Goal: Task Accomplishment & Management: Manage account settings

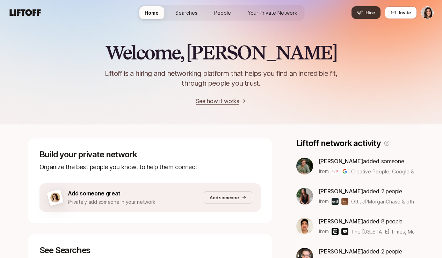
click at [372, 15] on span "Hire" at bounding box center [370, 12] width 9 height 7
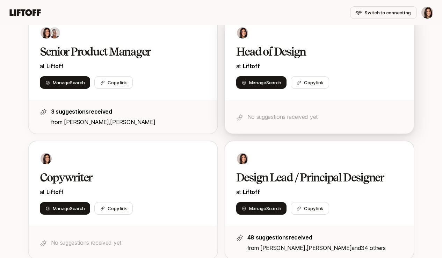
scroll to position [150, 0]
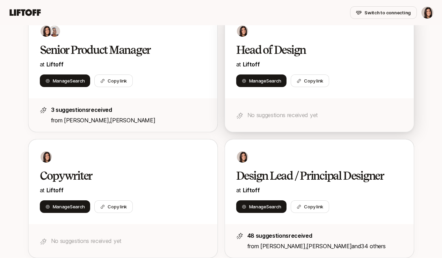
click at [363, 85] on div "Manage Search Copy link" at bounding box center [319, 80] width 166 height 13
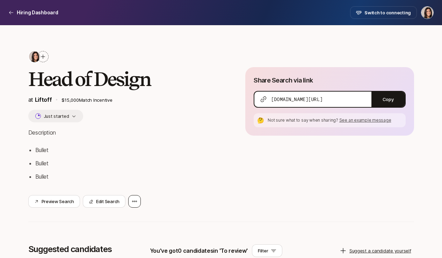
click at [133, 205] on div at bounding box center [134, 201] width 13 height 13
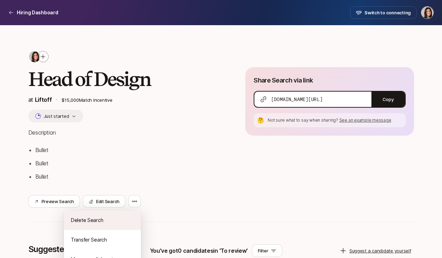
click at [127, 214] on div "Delete Search" at bounding box center [102, 221] width 77 height 20
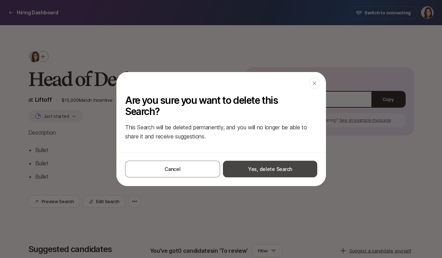
click at [266, 172] on button "Yes, delete Search" at bounding box center [270, 169] width 94 height 17
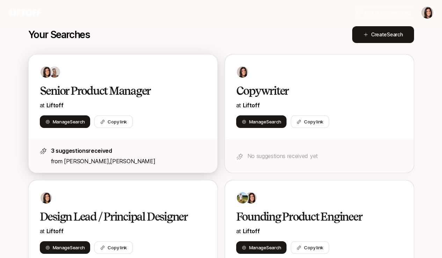
scroll to position [106, 0]
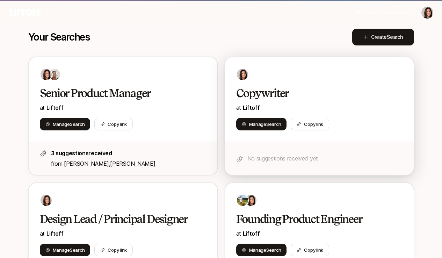
click at [278, 78] on div at bounding box center [319, 74] width 166 height 13
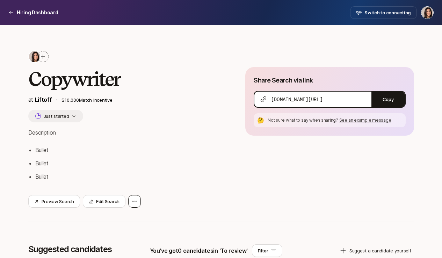
click at [132, 198] on div at bounding box center [134, 201] width 13 height 13
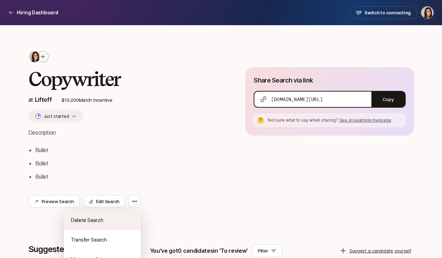
click at [137, 213] on div "Delete Search" at bounding box center [102, 221] width 77 height 20
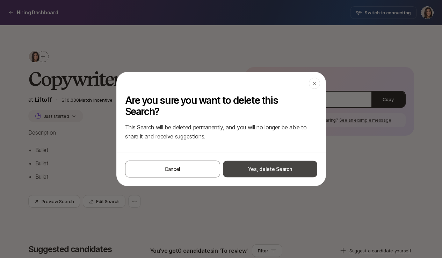
click at [227, 173] on button "Yes, delete Search" at bounding box center [270, 169] width 94 height 17
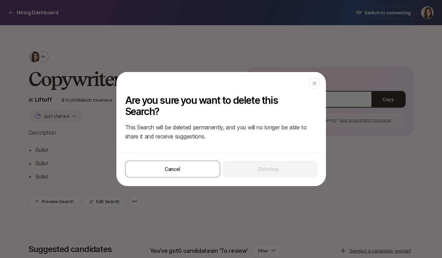
scroll to position [106, 0]
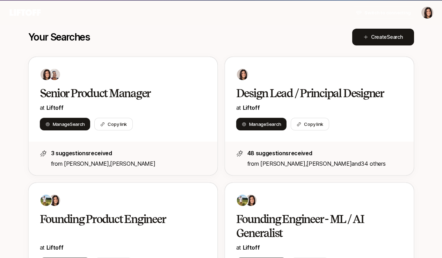
click at [84, 25] on nav "Switch to connecting" at bounding box center [221, 12] width 442 height 25
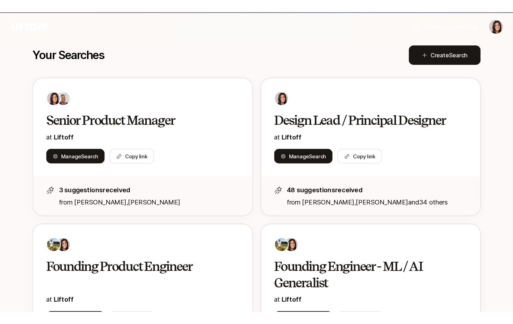
scroll to position [0, 0]
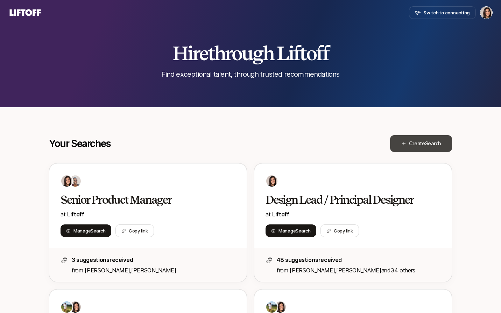
click at [420, 149] on button "Create Search" at bounding box center [421, 143] width 62 height 17
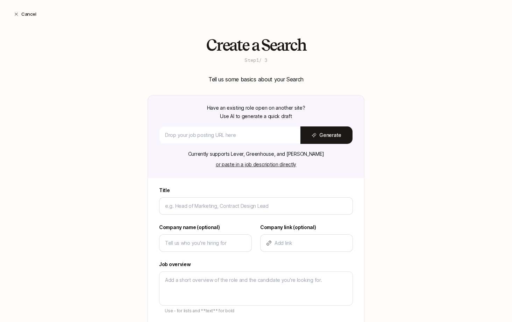
type textarea "x"
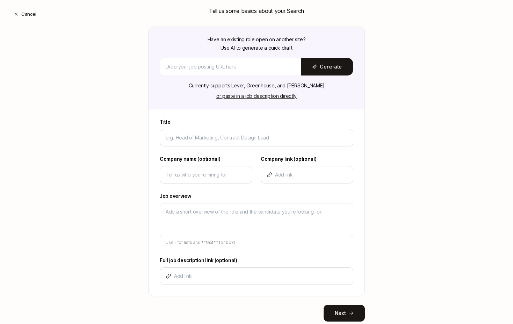
scroll to position [74, 0]
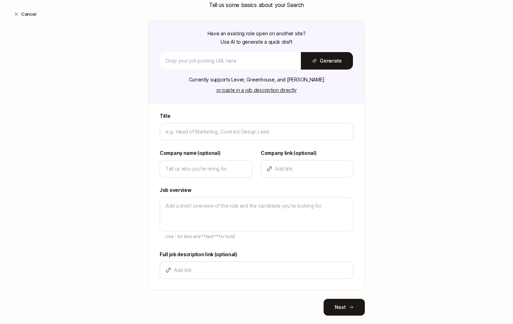
type input "H"
type textarea "x"
type input "He"
type textarea "x"
type input "Hea"
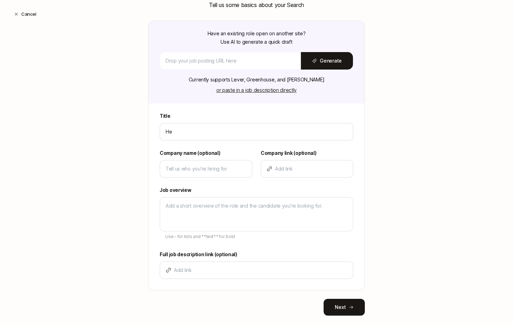
type textarea "x"
type input "Head"
type textarea "x"
type input "Head"
type textarea "x"
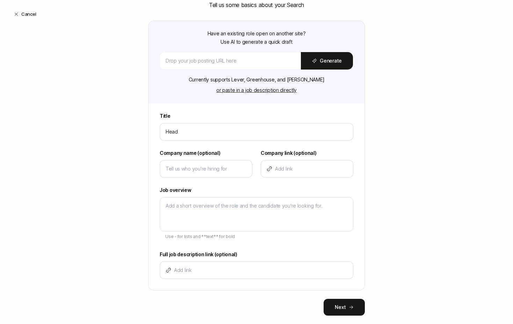
type input "Head o"
type textarea "x"
type input "Head of"
type textarea "x"
type input "Head of"
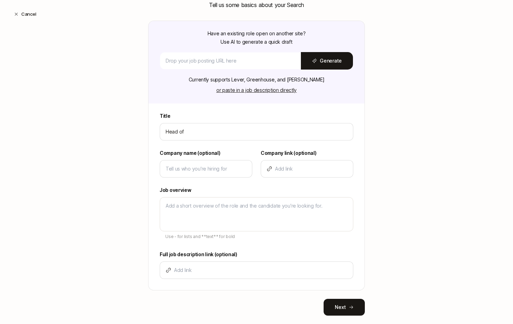
type textarea "x"
type input "Head of D"
type textarea "x"
type input "Head of De"
type textarea "x"
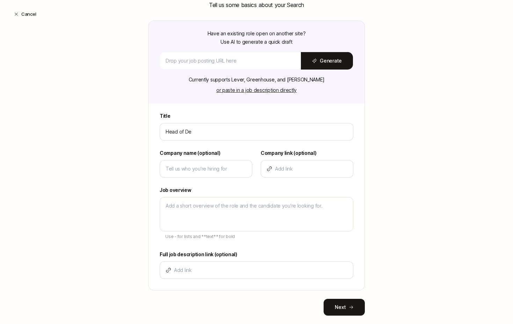
type input "Head of Des"
type textarea "x"
type input "Head of Desi"
type textarea "x"
type input "Head of Desig"
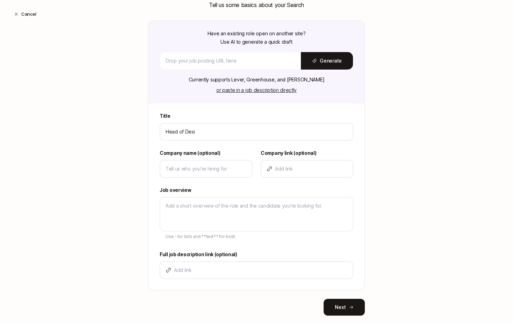
type textarea "x"
type input "Head of Design"
type textarea "x"
type input "Head of Design"
click at [203, 173] on input at bounding box center [206, 169] width 81 height 8
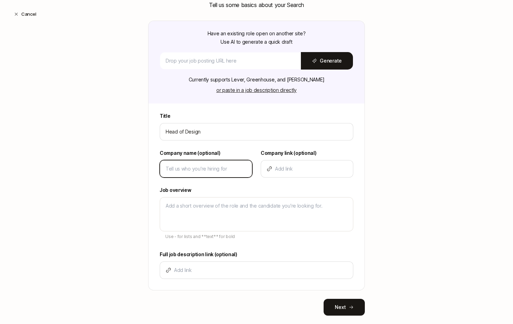
type input "L"
type textarea "x"
type input "Li"
type textarea "x"
type input "Lif"
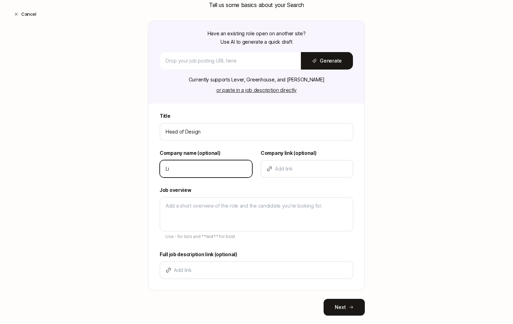
type textarea "x"
type input "Lift"
type textarea "x"
type input "Lifto"
type textarea "x"
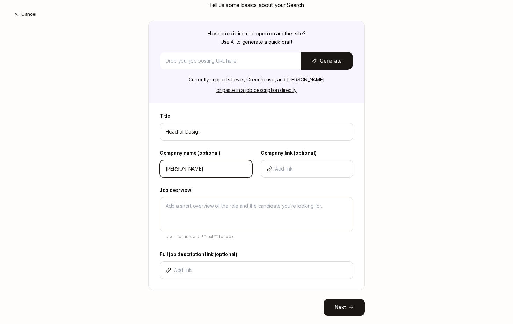
type input "Liftof"
type textarea "x"
type input "Liftoff"
type textarea "x"
type input "Liftoff"
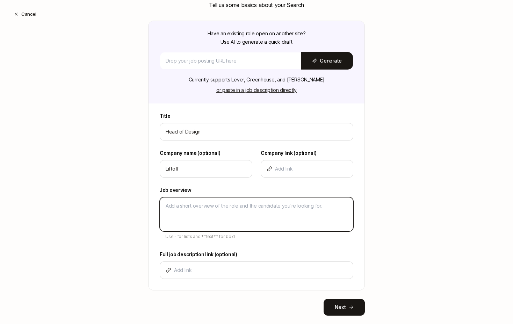
click at [179, 209] on textarea at bounding box center [257, 214] width 194 height 34
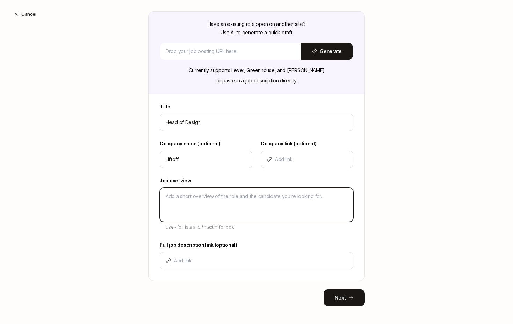
scroll to position [85, 0]
type textarea "D"
type textarea "x"
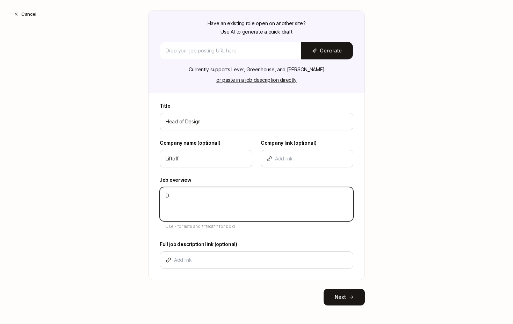
type textarea "De"
type textarea "x"
type textarea "Des"
type textarea "x"
type textarea "Desc"
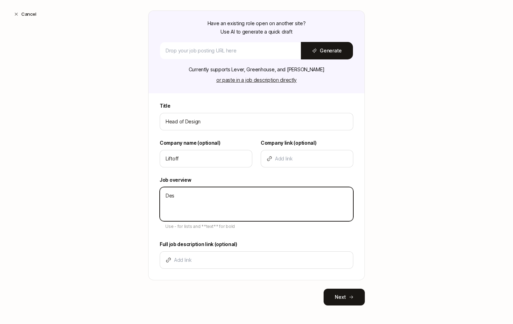
type textarea "x"
type textarea "Descr"
type textarea "x"
type textarea "Descri"
type textarea "x"
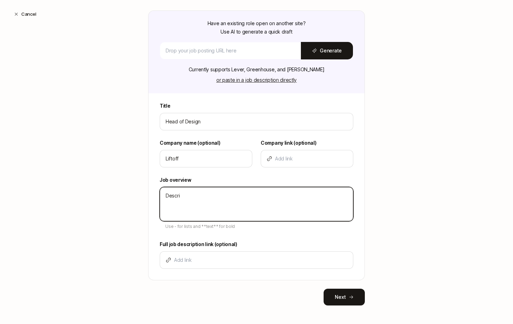
type textarea "Descrip"
type textarea "x"
type textarea "Descript"
type textarea "x"
type textarea "Descripti"
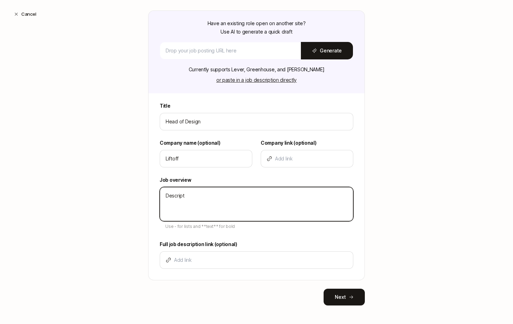
type textarea "x"
type textarea "Descriptio"
type textarea "x"
type textarea "Description"
type textarea "x"
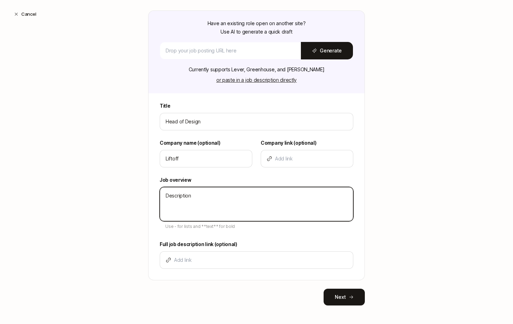
type textarea "Description"
type textarea "x"
type textarea "Description -"
type textarea "x"
type textarea "Description -"
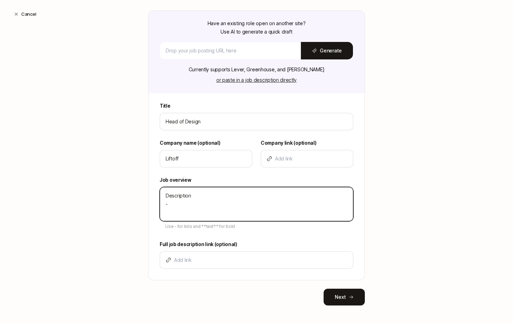
type textarea "x"
type textarea "Description - B"
type textarea "x"
type textarea "Description - Bu"
type textarea "x"
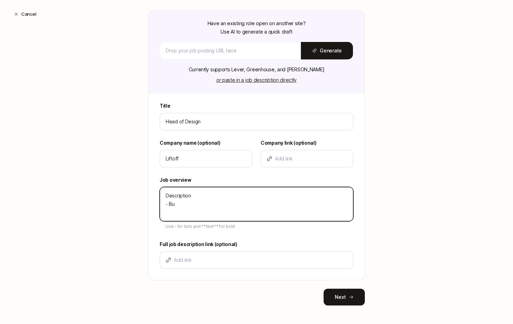
type textarea "Description - Bul"
type textarea "x"
type textarea "Description - Bull"
type textarea "x"
type textarea "Description - Bulle"
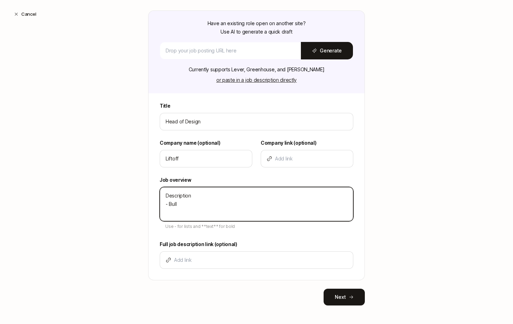
type textarea "x"
type textarea "Description - Bullet"
type textarea "x"
type textarea "Description - Bullet"
type textarea "x"
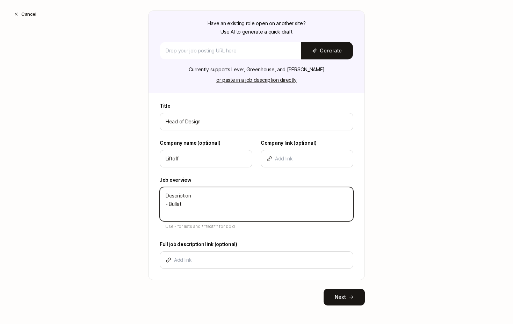
type textarea "Description - Bullet -"
type textarea "x"
type textarea "Description - Bullet -"
type textarea "x"
type textarea "Description - Bullet - B"
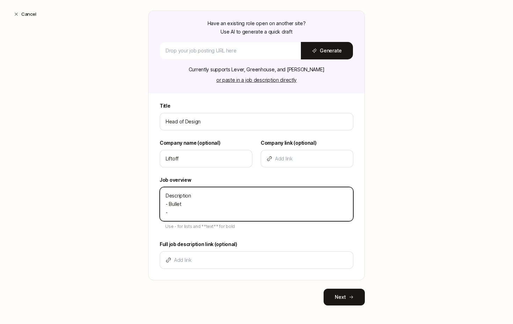
type textarea "x"
type textarea "Description - Bullet - Bu"
type textarea "x"
type textarea "Description - Bullet - Bul"
type textarea "x"
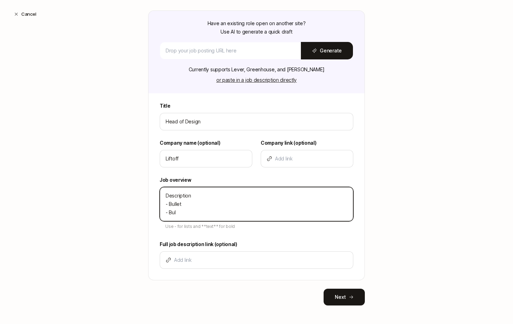
type textarea "Description - Bullet - Bull"
type textarea "x"
type textarea "Description - Bullet - Bulle"
type textarea "x"
type textarea "Description - Bullet - Bullet"
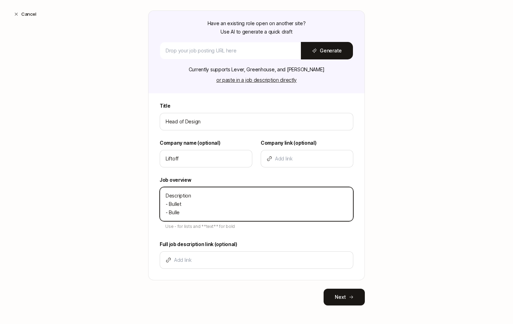
type textarea "x"
type textarea "Description - Bullet - Bullet"
type textarea "x"
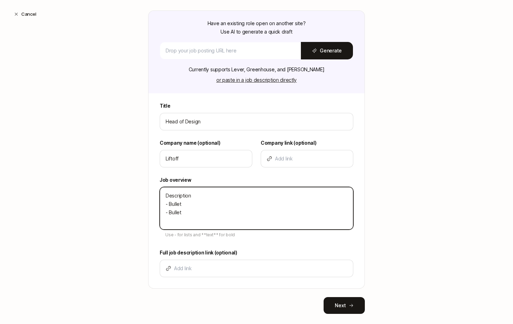
type textarea "Description - Bullet - Bullet -"
type textarea "x"
type textarea "Description - Bullet - Bullet -"
type textarea "x"
type textarea "Description - Bullet - Bullet - B"
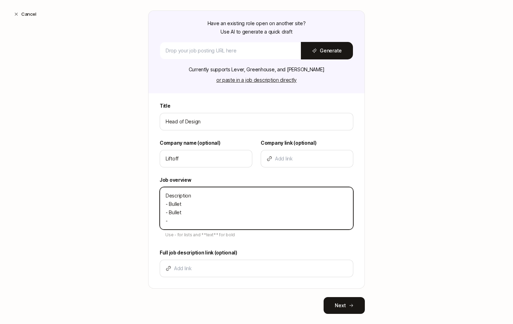
type textarea "x"
type textarea "Description - Bullet - Bullet - Bu"
type textarea "x"
type textarea "Description - Bullet - Bullet - Bul"
type textarea "x"
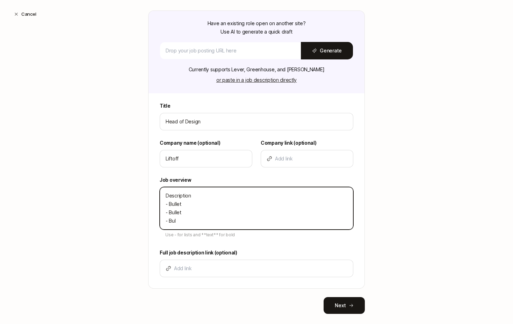
type textarea "Description - Bullet - Bullet - Bull"
type textarea "x"
type textarea "Description - Bullet - Bullet - Bulle"
type textarea "x"
type textarea "Description - Bullet - Bullet - Bullet"
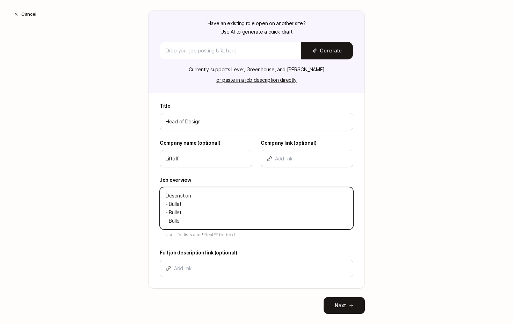
type textarea "x"
type textarea "Description - Bullet - Bullet - Bullet"
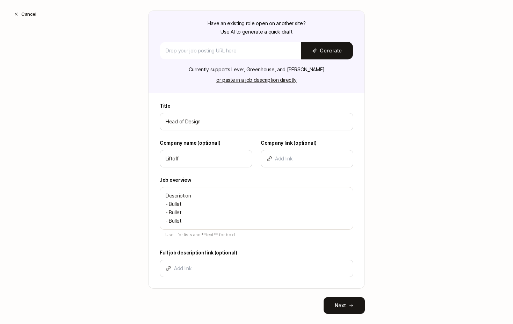
click at [104, 258] on div "Create a Search Step 1 / 3 Tell us some basics about your Search Have an existi…" at bounding box center [256, 144] width 513 height 385
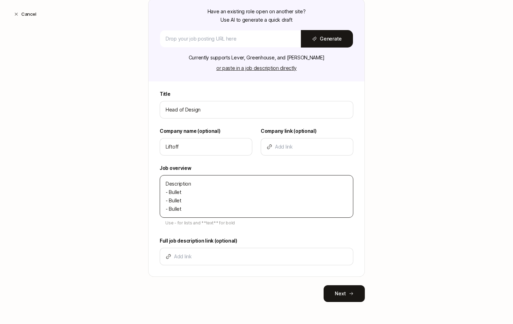
scroll to position [97, 0]
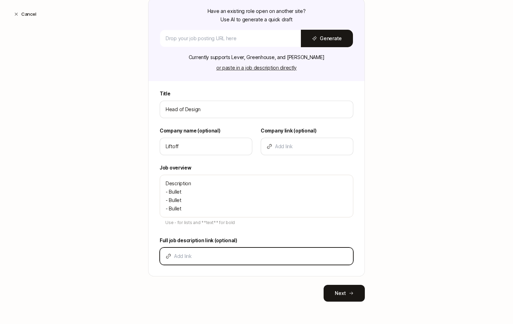
click at [237, 254] on input at bounding box center [260, 256] width 173 height 8
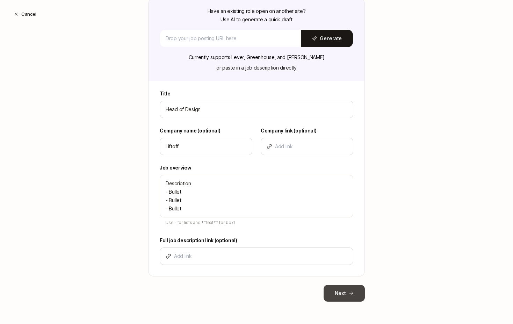
click at [338, 258] on button "Next" at bounding box center [344, 293] width 41 height 17
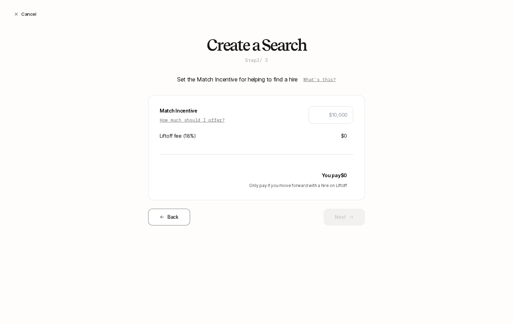
scroll to position [0, 0]
click at [221, 121] on p "How much should I offer?" at bounding box center [192, 119] width 65 height 7
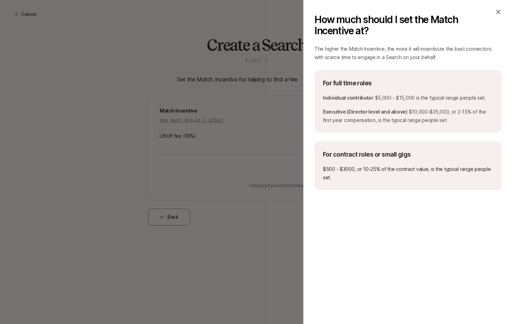
click at [442, 10] on icon at bounding box center [499, 12] width 5 height 5
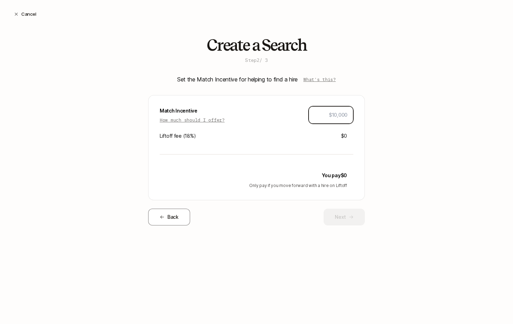
click at [345, 111] on input "text" at bounding box center [331, 115] width 33 height 8
click at [335, 117] on input "text" at bounding box center [331, 115] width 33 height 8
type input "$10,000"
click at [385, 148] on div "Create a Search Step 2 / 3 Set the Match Incentive for helping to find a hire W…" at bounding box center [256, 142] width 513 height 212
click at [337, 214] on button "Next" at bounding box center [344, 217] width 41 height 17
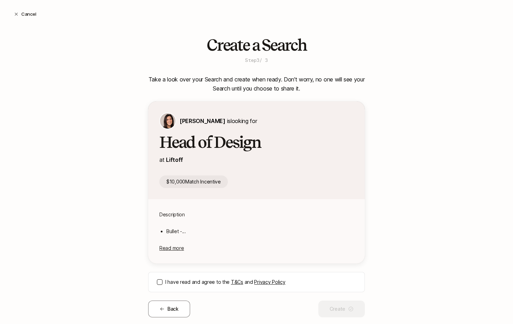
click at [160, 258] on button "I have read and agree to the T&Cs and Privacy Policy" at bounding box center [160, 282] width 6 height 6
click at [337, 258] on button "Create" at bounding box center [342, 309] width 47 height 17
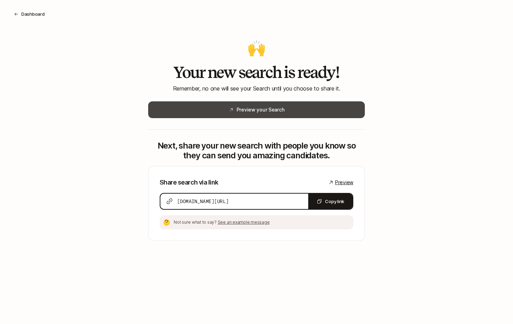
click at [314, 113] on button "Preview your Search" at bounding box center [256, 109] width 217 height 17
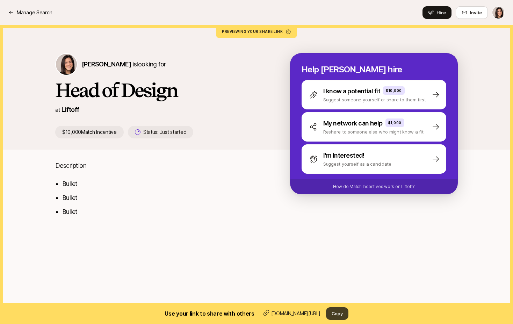
click at [336, 314] on button "Copy" at bounding box center [337, 313] width 22 height 13
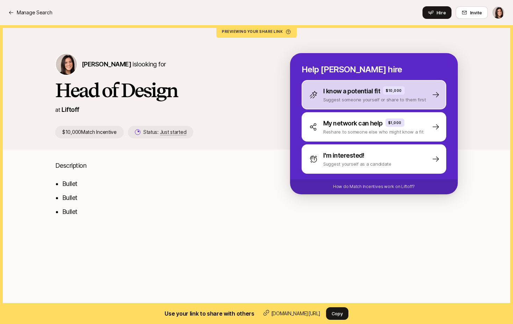
click at [325, 105] on div "I know a potential fit $10,000 Suggest someone yourself or share to them first" at bounding box center [374, 94] width 145 height 29
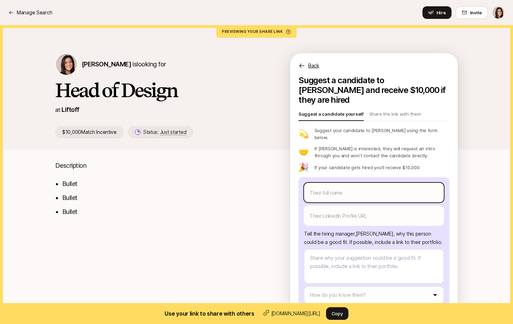
scroll to position [8, 0]
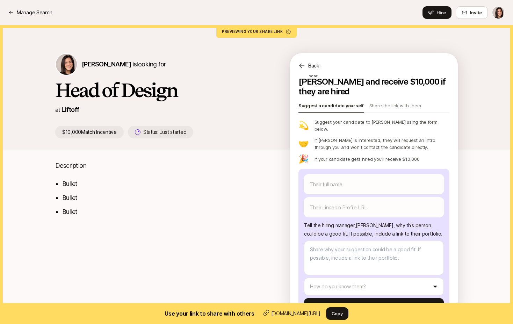
click at [313, 65] on p "Back" at bounding box center [313, 66] width 11 height 8
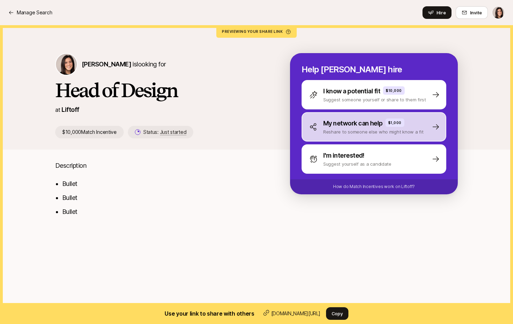
click at [334, 137] on div "My network can help $1,000 Reshare to someone else who might know a fit" at bounding box center [374, 126] width 145 height 29
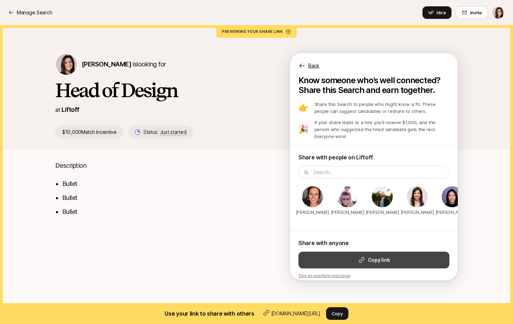
click at [382, 257] on button "Copy link" at bounding box center [374, 260] width 151 height 17
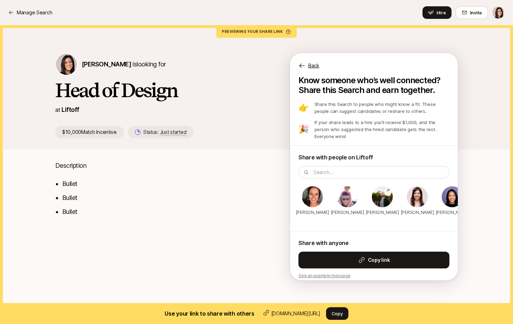
click at [314, 64] on p "Back" at bounding box center [313, 66] width 11 height 8
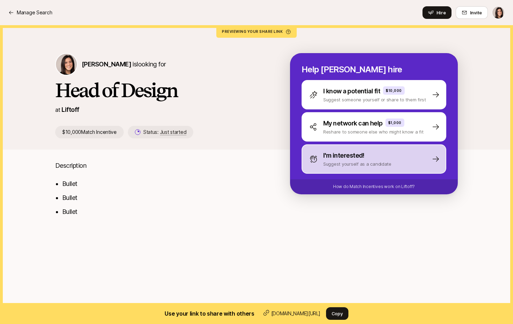
click at [330, 167] on div "I'm interested! Suggest yourself as a candidate" at bounding box center [374, 158] width 145 height 29
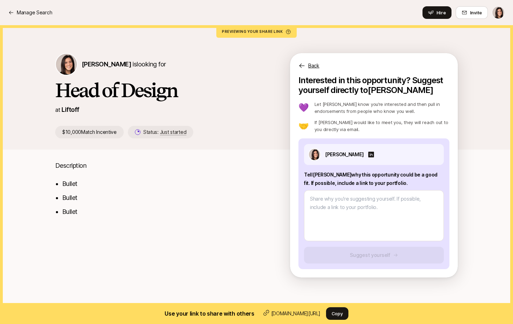
click at [317, 65] on p "Back" at bounding box center [313, 66] width 11 height 8
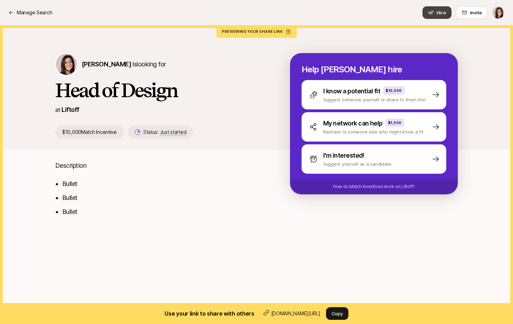
click at [432, 17] on button "Hire" at bounding box center [437, 12] width 29 height 13
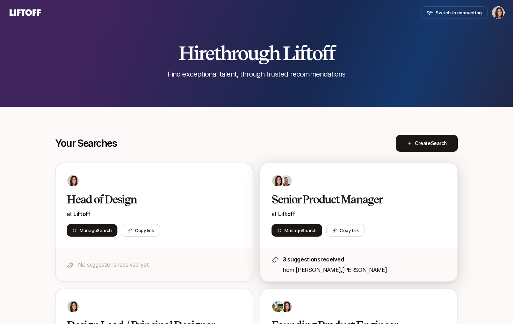
click at [343, 189] on div "Senior Product Manager at Liftoff Manage Search Copy link" at bounding box center [359, 205] width 197 height 85
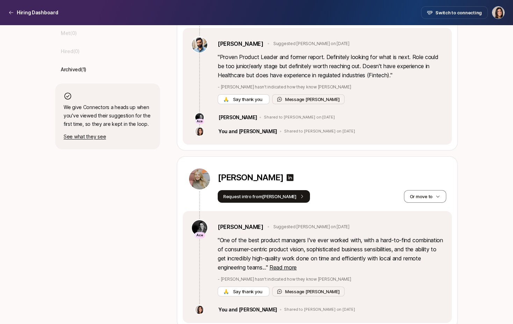
scroll to position [283, 0]
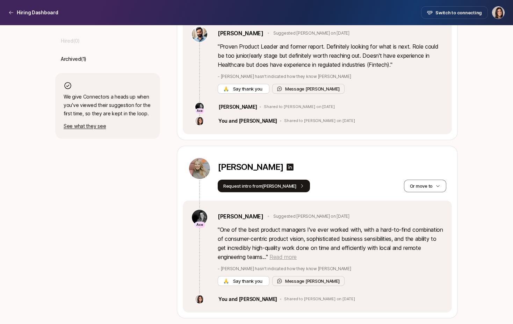
click at [297, 258] on span "Read more" at bounding box center [283, 257] width 27 height 7
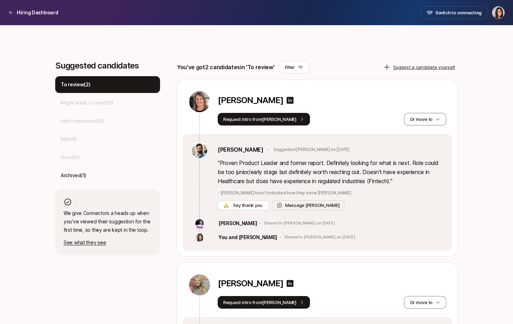
scroll to position [154, 0]
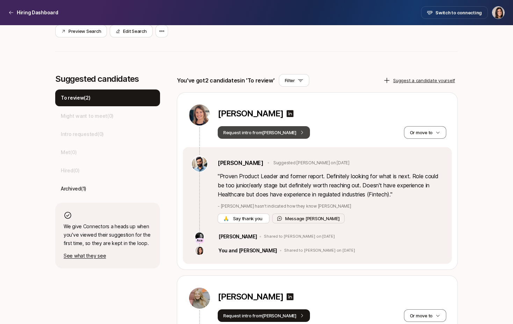
click at [276, 135] on button "Request intro from [PERSON_NAME]" at bounding box center [264, 132] width 92 height 13
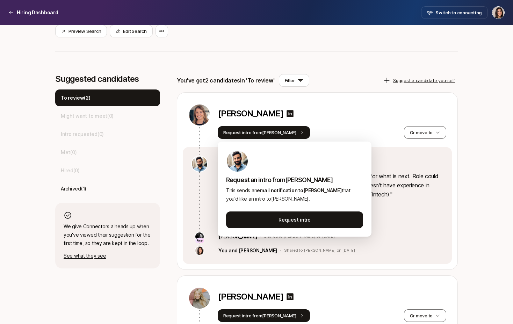
click at [345, 107] on div "[PERSON_NAME]" at bounding box center [332, 115] width 229 height 22
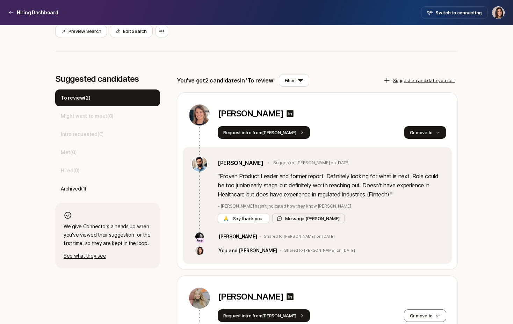
click at [415, 135] on button "Or move to" at bounding box center [425, 132] width 42 height 13
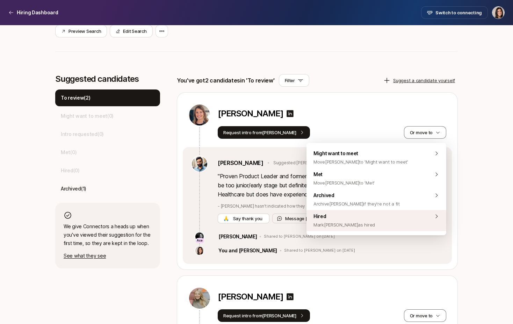
click at [383, 221] on div "Hired [PERSON_NAME] [PERSON_NAME] as hired" at bounding box center [377, 220] width 140 height 21
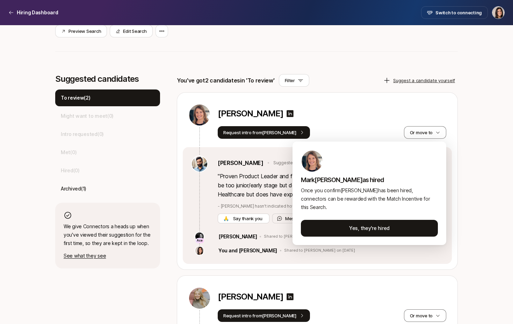
click at [459, 171] on html "Hiring Dashboard Hiring Dashboard Switch to connecting Senior Product Manager a…" at bounding box center [256, 8] width 513 height 324
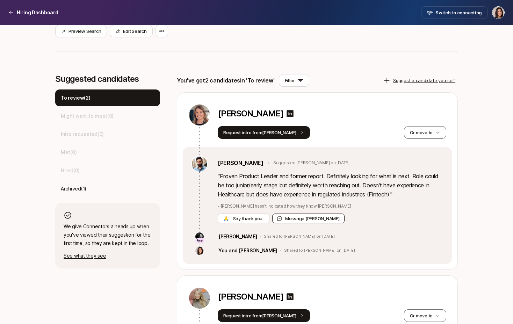
click at [311, 219] on button "Message [PERSON_NAME]" at bounding box center [308, 219] width 72 height 10
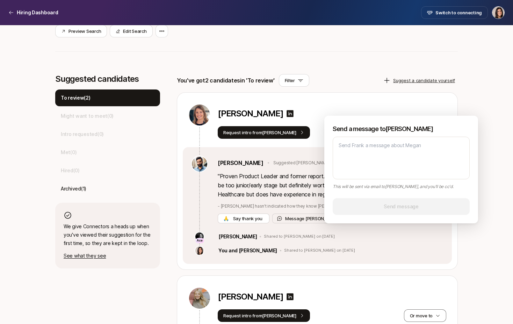
click at [369, 109] on div "[PERSON_NAME]" at bounding box center [332, 115] width 229 height 13
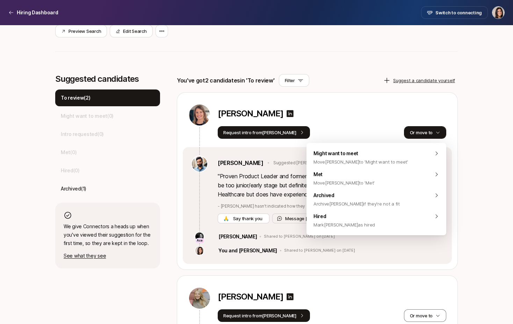
click at [415, 136] on button "Or move to" at bounding box center [425, 132] width 42 height 13
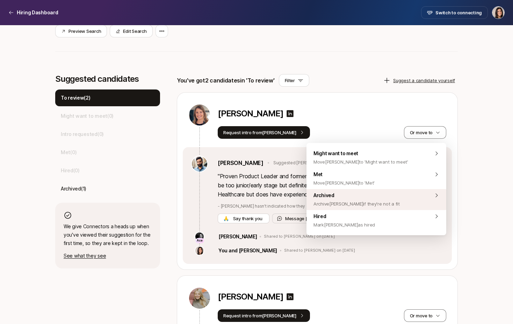
click at [387, 203] on div "Archived Archive [PERSON_NAME] if they're not a fit" at bounding box center [377, 199] width 140 height 21
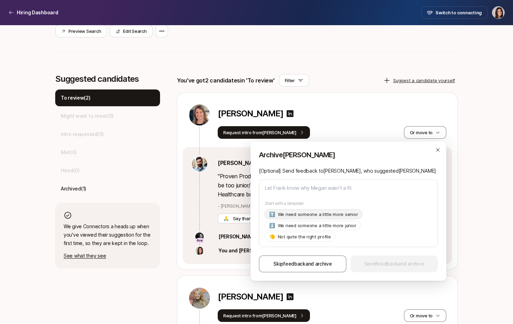
click at [342, 219] on div "⬆️ We need someone a little more senior" at bounding box center [314, 214] width 98 height 10
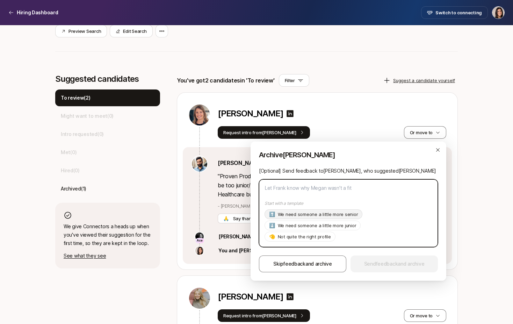
type textarea "x"
type textarea "Hi [PERSON_NAME], Thanks so much for suggesting [PERSON_NAME]! As of now we're …"
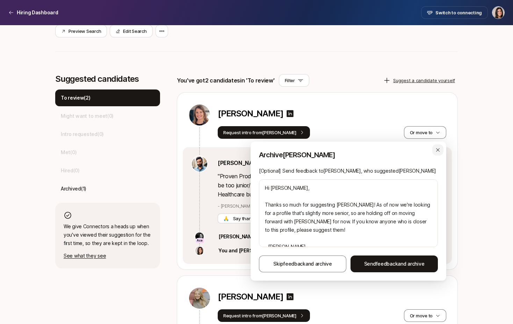
click at [440, 150] on icon "button" at bounding box center [438, 150] width 6 height 6
type textarea "x"
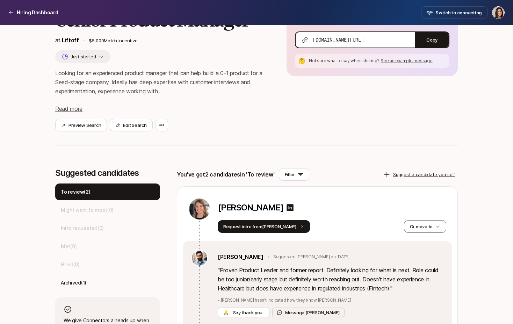
scroll to position [0, 0]
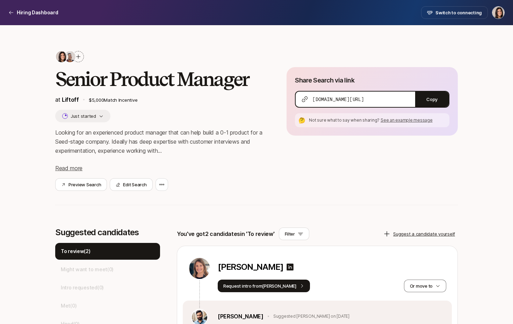
click at [80, 62] on div at bounding box center [78, 56] width 13 height 13
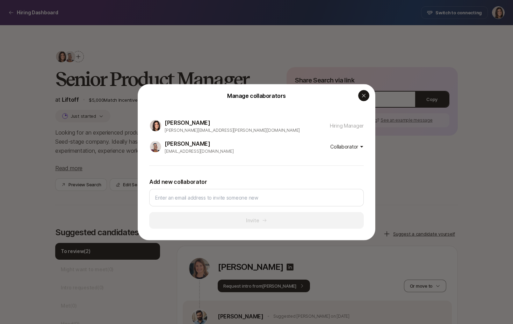
click at [362, 98] on icon "button" at bounding box center [364, 96] width 6 height 6
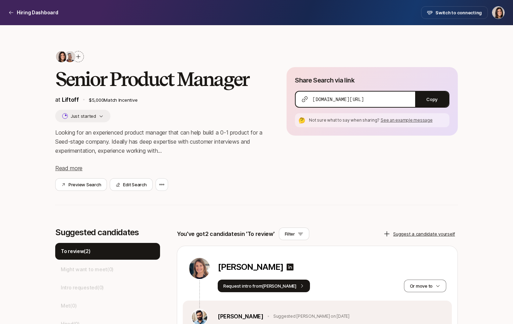
click at [71, 61] on img at bounding box center [69, 56] width 11 height 11
click at [80, 61] on div at bounding box center [78, 56] width 11 height 11
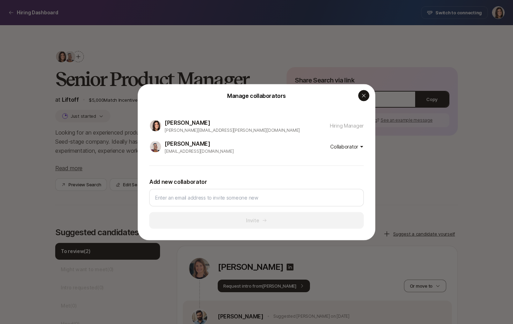
click at [360, 97] on div "button" at bounding box center [363, 95] width 11 height 11
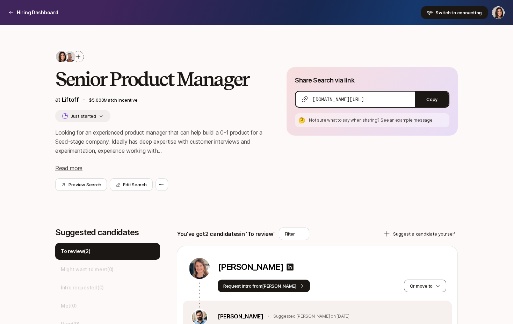
click at [434, 16] on button "Switch to connecting" at bounding box center [454, 12] width 67 height 13
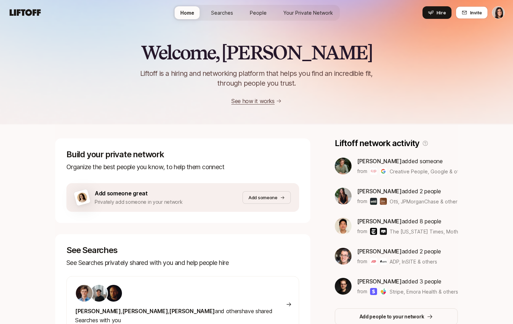
click at [220, 19] on div "Home Searches People Your Private Network Hire" at bounding box center [256, 13] width 167 height 16
click at [219, 14] on span "Searches" at bounding box center [222, 12] width 22 height 7
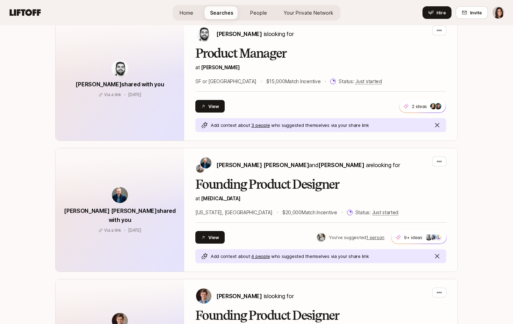
scroll to position [250, 0]
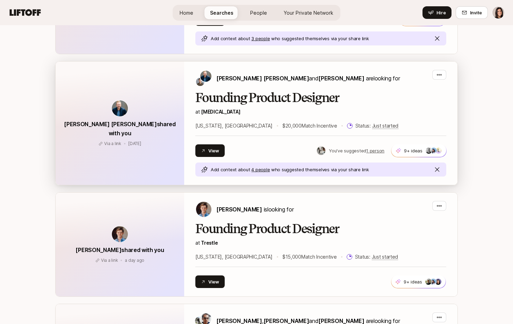
click at [259, 82] on p "[PERSON_NAME] [PERSON_NAME] and [PERSON_NAME] are looking for" at bounding box center [308, 78] width 184 height 9
